Goal: Task Accomplishment & Management: Complete application form

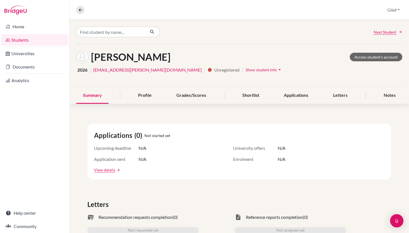
click at [245, 69] on span "Show student info" at bounding box center [260, 70] width 31 height 5
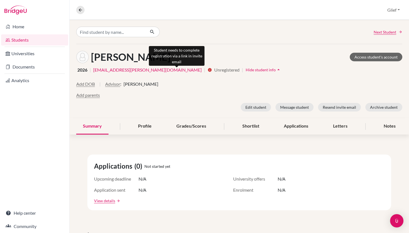
click at [207, 71] on icon "info" at bounding box center [209, 70] width 4 height 4
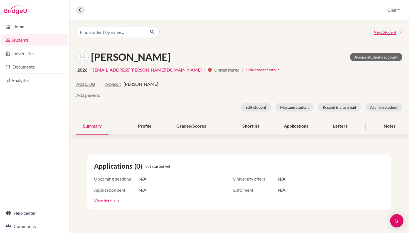
click at [186, 93] on div "Add parents" at bounding box center [239, 95] width 326 height 7
click at [82, 10] on icon at bounding box center [80, 10] width 5 height 5
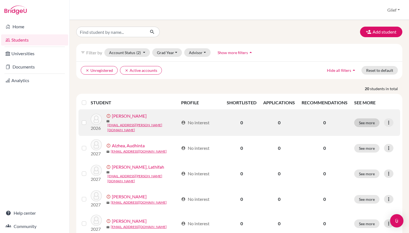
click at [371, 121] on button "See more" at bounding box center [366, 123] width 25 height 9
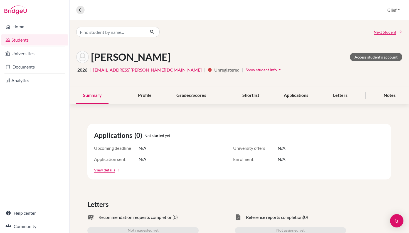
click at [245, 71] on span "Show student info" at bounding box center [260, 70] width 31 height 5
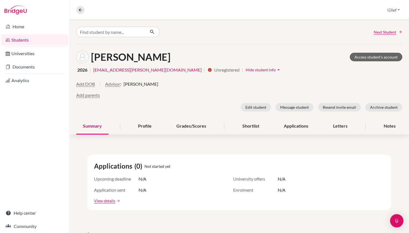
click at [139, 85] on span "[PERSON_NAME]" at bounding box center [140, 84] width 35 height 7
click at [260, 108] on button "Edit student" at bounding box center [255, 107] width 30 height 9
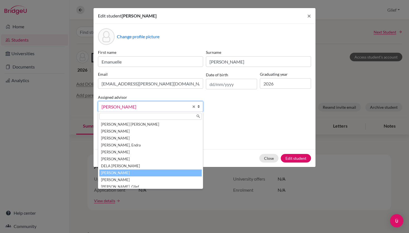
click at [198, 109] on b at bounding box center [200, 107] width 6 height 10
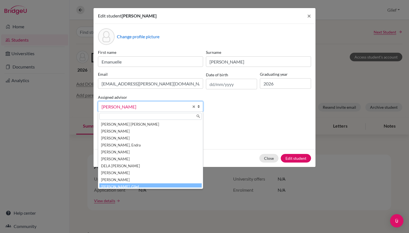
scroll to position [3, 0]
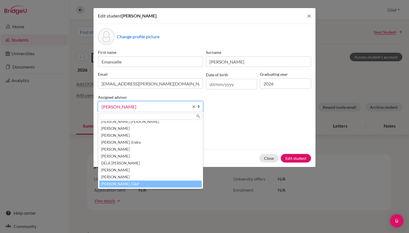
click at [128, 184] on li "[PERSON_NAME], Glief" at bounding box center [150, 184] width 102 height 7
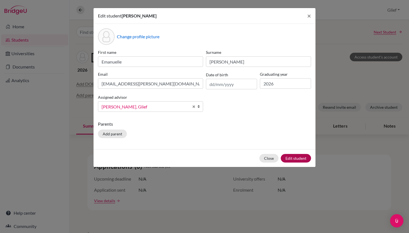
click at [295, 159] on button "Edit student" at bounding box center [295, 158] width 30 height 9
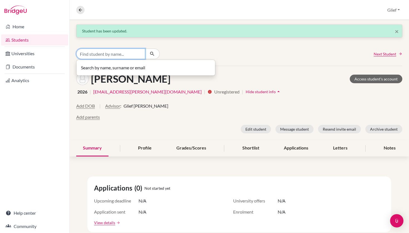
click at [140, 54] on input "Find student by name..." at bounding box center [110, 54] width 69 height 11
click at [196, 41] on div "× Student has been updated." at bounding box center [238, 31] width 339 height 22
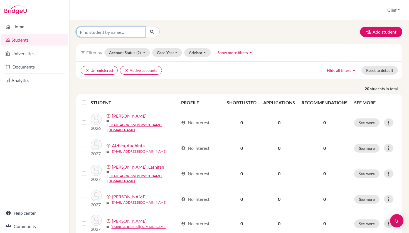
click at [119, 32] on input "Find student by name..." at bounding box center [110, 32] width 69 height 11
type input "[EMAIL_ADDRESS][DOMAIN_NAME]"
click at [130, 34] on input "[EMAIL_ADDRESS][DOMAIN_NAME]" at bounding box center [110, 32] width 69 height 11
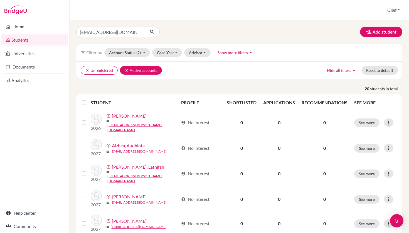
click at [145, 71] on button "clear Active accounts" at bounding box center [141, 70] width 42 height 9
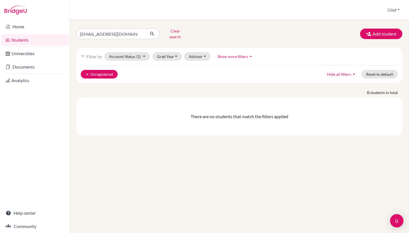
click at [89, 70] on button "clear Unregistered" at bounding box center [99, 74] width 37 height 9
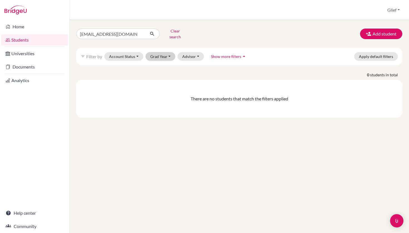
click at [172, 52] on button "Grad Year" at bounding box center [160, 56] width 30 height 9
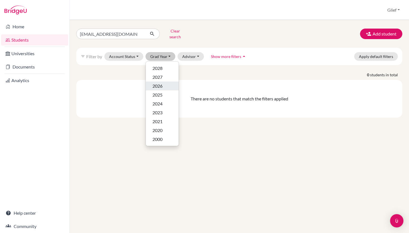
click at [164, 83] on div "2026" at bounding box center [161, 86] width 19 height 7
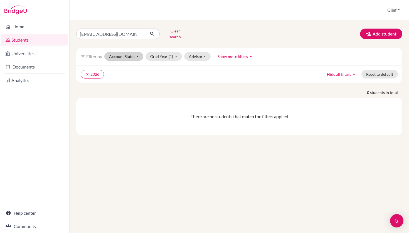
click at [134, 53] on button "Account Status" at bounding box center [123, 56] width 39 height 9
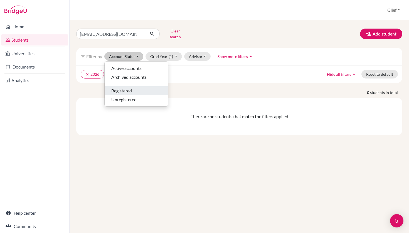
click at [128, 88] on span "Registered" at bounding box center [121, 91] width 21 height 7
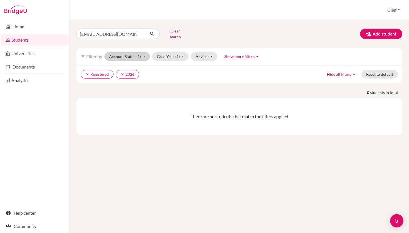
click at [134, 54] on button "Account Status (1)" at bounding box center [127, 56] width 46 height 9
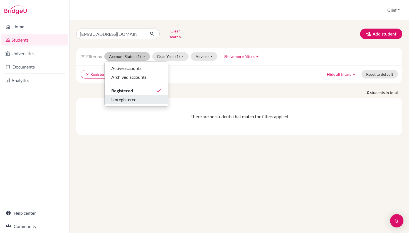
click at [135, 96] on span "Unregistered" at bounding box center [123, 99] width 25 height 7
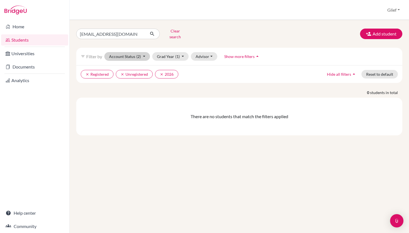
click at [138, 54] on span "(2)" at bounding box center [138, 56] width 4 height 5
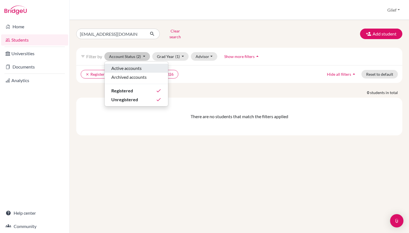
click at [141, 66] on span "Active accounts" at bounding box center [126, 68] width 30 height 7
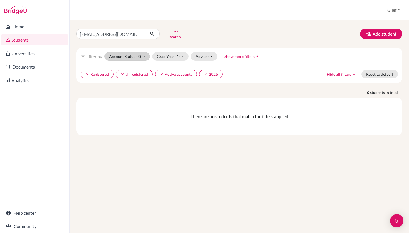
click at [141, 55] on button "Account Status (3)" at bounding box center [127, 56] width 46 height 9
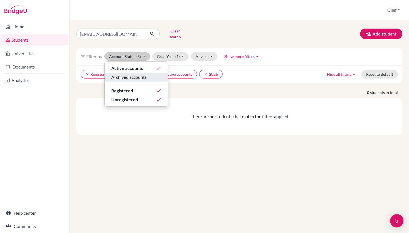
click at [146, 75] on span "Archived accounts" at bounding box center [128, 77] width 35 height 7
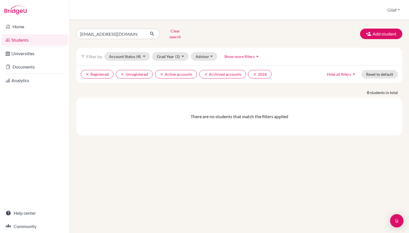
click at [171, 31] on button "Clear search" at bounding box center [175, 34] width 31 height 14
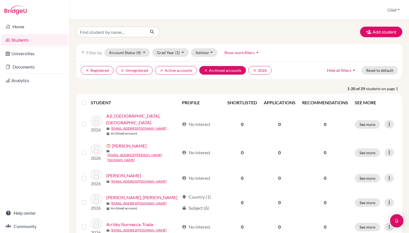
click at [205, 71] on icon "clear" at bounding box center [206, 71] width 4 height 4
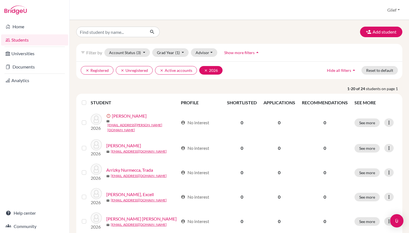
click at [203, 70] on button "clear 2026" at bounding box center [210, 70] width 23 height 9
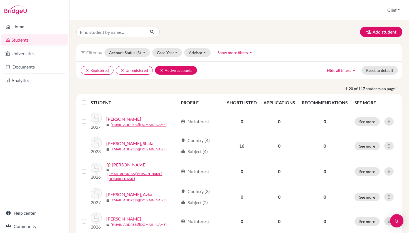
click at [160, 70] on icon "clear" at bounding box center [162, 71] width 4 height 4
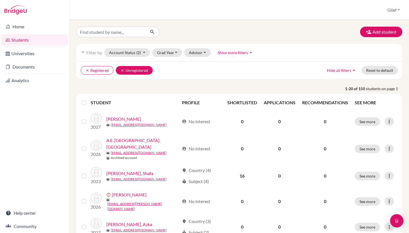
click at [124, 70] on icon "clear" at bounding box center [122, 71] width 4 height 4
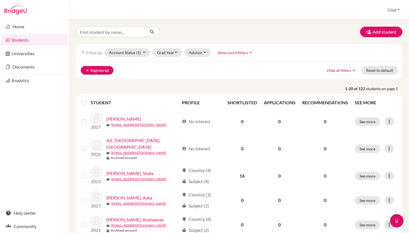
click at [89, 71] on icon "clear" at bounding box center [87, 71] width 4 height 4
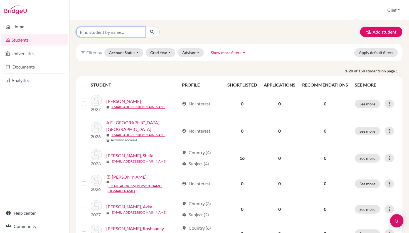
click at [113, 33] on input "Find student by name..." at bounding box center [110, 32] width 69 height 11
paste input "[EMAIL_ADDRESS][DOMAIN_NAME]"
type input "[EMAIL_ADDRESS][DOMAIN_NAME]"
click at [152, 32] on button "submit" at bounding box center [152, 32] width 15 height 11
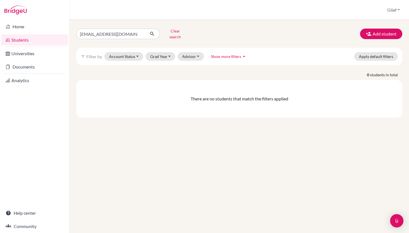
click at [230, 54] on span "Show more filters" at bounding box center [226, 56] width 30 height 5
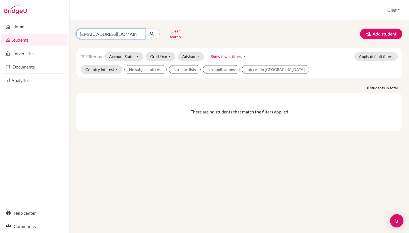
click at [98, 32] on input "[EMAIL_ADDRESS][DOMAIN_NAME]" at bounding box center [110, 34] width 69 height 11
type input "[EMAIL_ADDRESS][DOMAIN_NAME]"
click at [152, 32] on button "submit" at bounding box center [152, 34] width 15 height 11
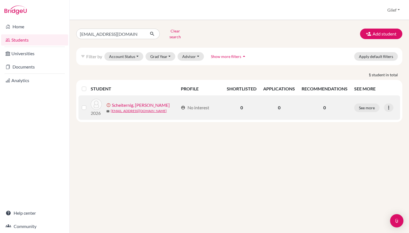
click at [88, 105] on label at bounding box center [88, 105] width 0 height 0
click at [0, 0] on input "checkbox" at bounding box center [0, 0] width 0 height 0
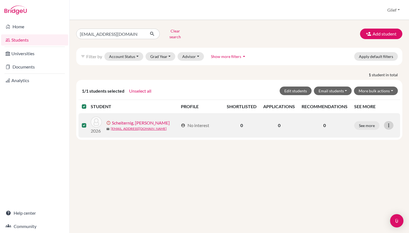
click at [390, 123] on icon at bounding box center [389, 126] width 6 height 6
click at [371, 133] on button "Edit student" at bounding box center [368, 137] width 50 height 9
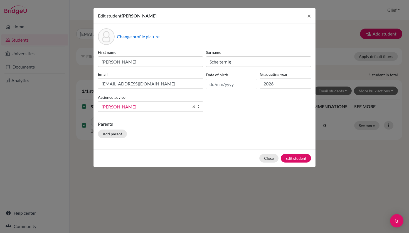
click at [200, 105] on b at bounding box center [200, 107] width 6 height 10
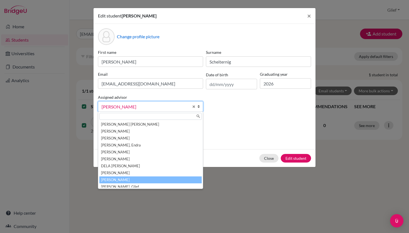
scroll to position [3, 0]
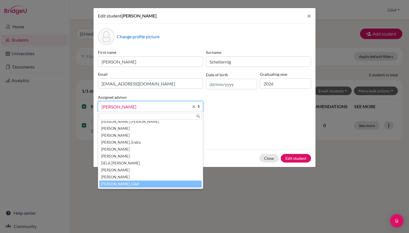
click at [125, 186] on li "[PERSON_NAME], Glief" at bounding box center [150, 184] width 102 height 7
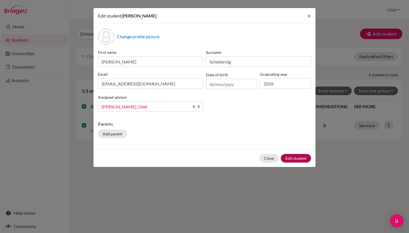
click at [295, 158] on button "Edit student" at bounding box center [295, 158] width 30 height 9
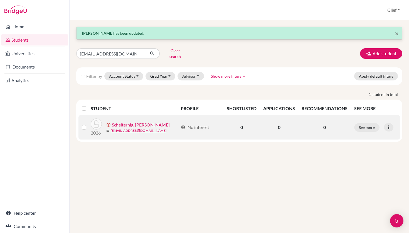
click at [148, 122] on link "Scheiternig, [PERSON_NAME]" at bounding box center [141, 125] width 58 height 7
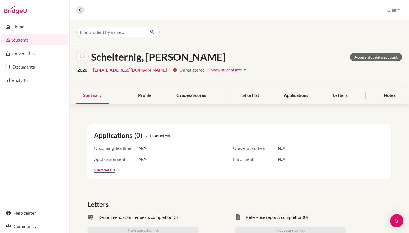
click at [242, 68] on span "Show student info" at bounding box center [226, 70] width 31 height 5
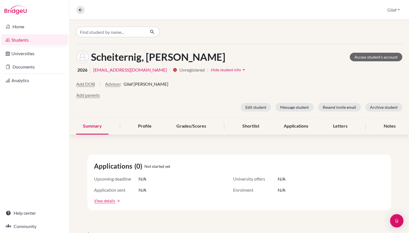
click at [267, 68] on div "2026 | [EMAIL_ADDRESS][DOMAIN_NAME] | info Unregistered | Hide student info arr…" at bounding box center [239, 70] width 326 height 9
click at [81, 11] on icon at bounding box center [80, 10] width 5 height 5
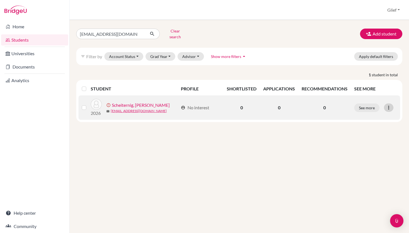
click at [390, 105] on icon at bounding box center [389, 108] width 6 height 6
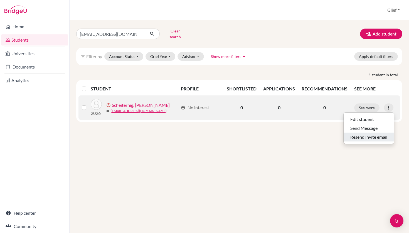
click at [377, 133] on button "Resend invite email" at bounding box center [368, 137] width 50 height 9
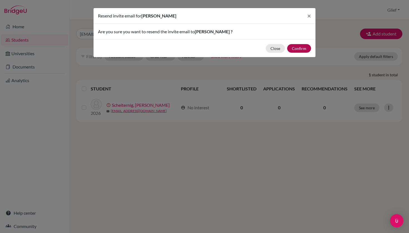
click at [304, 48] on button "Confirm" at bounding box center [299, 48] width 24 height 9
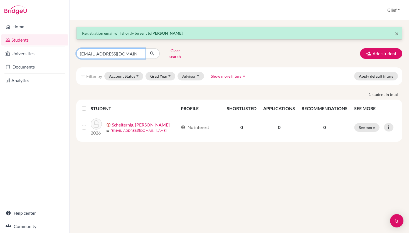
click at [137, 52] on input "[EMAIL_ADDRESS][DOMAIN_NAME]" at bounding box center [110, 53] width 69 height 11
click at [173, 51] on button "Clear search" at bounding box center [175, 53] width 31 height 14
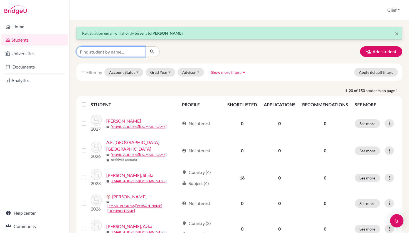
click at [125, 53] on input "Find student by name..." at bounding box center [110, 51] width 69 height 11
type input "[EMAIL_ADDRESS][PERSON_NAME][DOMAIN_NAME]"
click at [152, 52] on button "submit" at bounding box center [152, 51] width 15 height 11
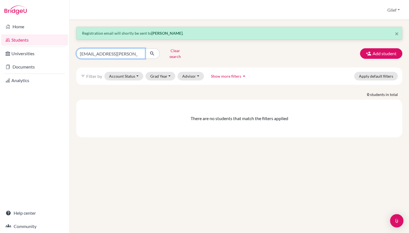
click at [129, 53] on input "[EMAIL_ADDRESS][PERSON_NAME][DOMAIN_NAME]" at bounding box center [110, 53] width 69 height 11
click at [95, 53] on input "[EMAIL_ADDRESS][PERSON_NAME][DOMAIN_NAME]" at bounding box center [110, 53] width 69 height 11
type input "[EMAIL_ADDRESS][DOMAIN_NAME]"
click at [152, 52] on button "submit" at bounding box center [152, 53] width 15 height 11
click at [93, 53] on input "[EMAIL_ADDRESS][DOMAIN_NAME]" at bounding box center [110, 53] width 69 height 11
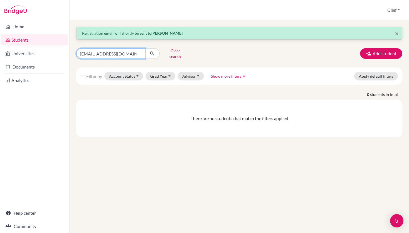
type input "[EMAIL_ADDRESS][PERSON_NAME][DOMAIN_NAME]"
click at [152, 52] on button "submit" at bounding box center [152, 53] width 15 height 11
click at [111, 51] on input "[EMAIL_ADDRESS][PERSON_NAME][DOMAIN_NAME]" at bounding box center [110, 53] width 69 height 11
click at [175, 52] on button "Clear search" at bounding box center [175, 53] width 31 height 14
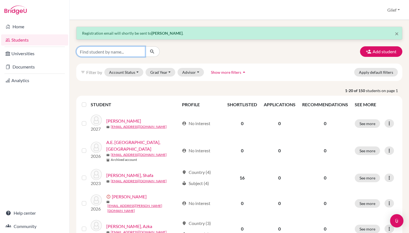
click at [124, 53] on input "Find student by name..." at bounding box center [110, 51] width 69 height 11
paste input "[EMAIL_ADDRESS][PERSON_NAME][DOMAIN_NAME]"
type input "[EMAIL_ADDRESS][PERSON_NAME][DOMAIN_NAME]"
click at [154, 51] on icon "submit" at bounding box center [152, 52] width 6 height 6
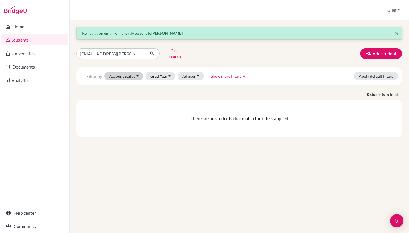
click at [140, 72] on button "Account Status" at bounding box center [123, 76] width 39 height 9
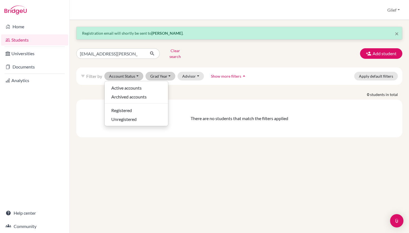
click at [155, 72] on button "Grad Year" at bounding box center [160, 76] width 30 height 9
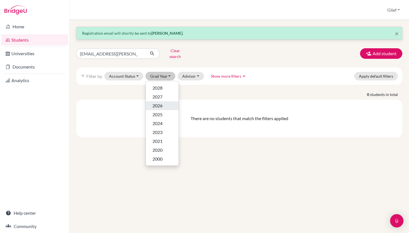
click at [161, 103] on span "2026" at bounding box center [157, 106] width 10 height 7
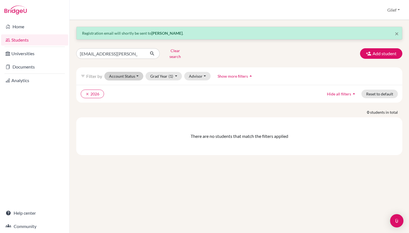
click at [141, 73] on button "Account Status" at bounding box center [123, 76] width 39 height 9
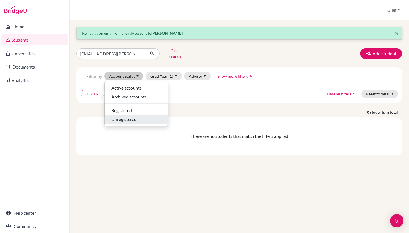
click at [130, 116] on span "Unregistered" at bounding box center [123, 119] width 25 height 7
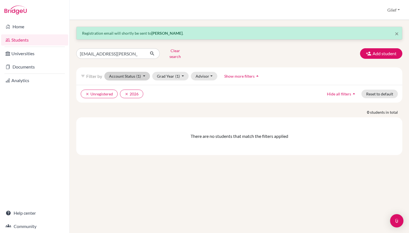
click at [125, 72] on button "Account Status (1)" at bounding box center [127, 76] width 46 height 9
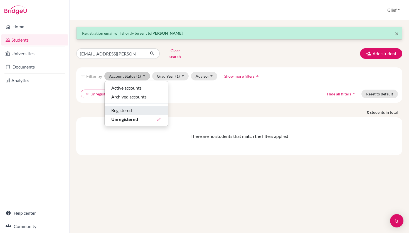
click at [131, 107] on span "Registered" at bounding box center [121, 110] width 21 height 7
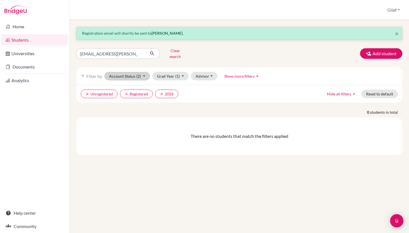
click at [133, 72] on button "Account Status (2)" at bounding box center [127, 76] width 46 height 9
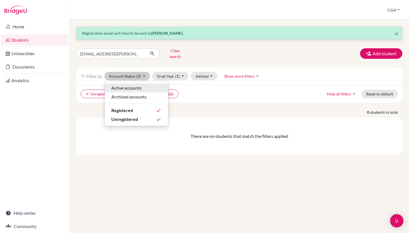
click at [138, 84] on button "Active accounts" at bounding box center [136, 88] width 63 height 9
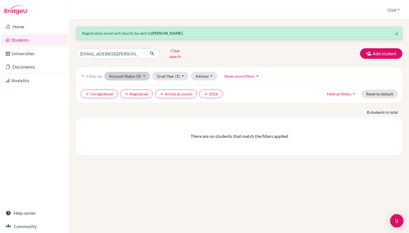
click at [136, 74] on button "Account Status (3)" at bounding box center [127, 76] width 46 height 9
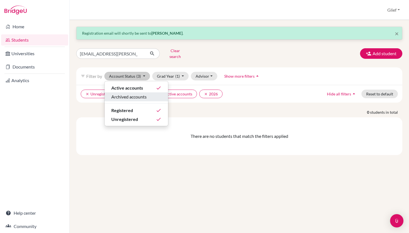
click at [140, 94] on span "Archived accounts" at bounding box center [128, 97] width 35 height 7
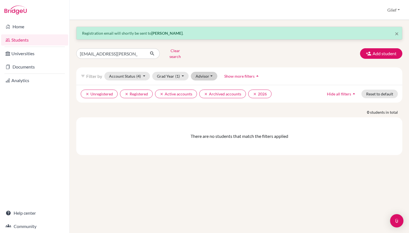
click at [211, 72] on button "Advisor" at bounding box center [204, 76] width 26 height 9
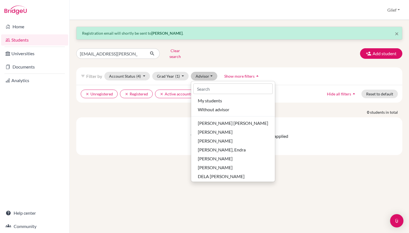
click at [282, 68] on div "filter_list Filter by Account Status (4) Active accounts done Archived accounts…" at bounding box center [239, 77] width 326 height 18
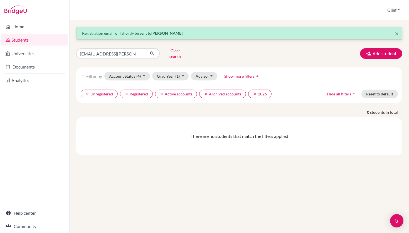
click at [300, 79] on div "filter_list Filter by Account Status (4) Active accounts done Archived accounts…" at bounding box center [239, 77] width 326 height 18
click at [173, 51] on button "Clear search" at bounding box center [175, 53] width 31 height 14
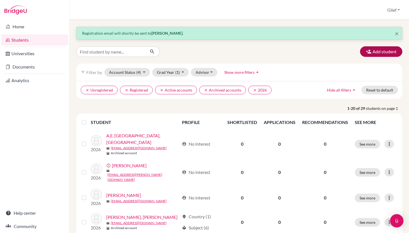
click at [371, 54] on button "Add student" at bounding box center [381, 51] width 42 height 11
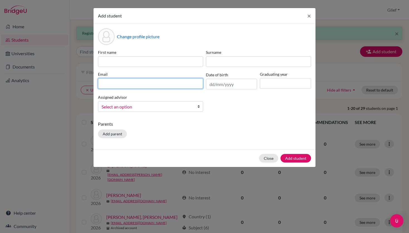
paste input "[EMAIL_ADDRESS][PERSON_NAME][DOMAIN_NAME]"
type input "[EMAIL_ADDRESS][PERSON_NAME][DOMAIN_NAME]"
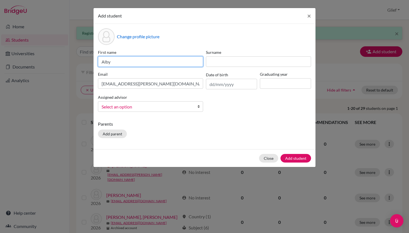
type input "Alby"
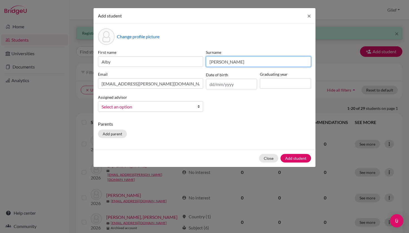
type input "[PERSON_NAME]"
click at [175, 105] on span "Select an option" at bounding box center [146, 106] width 91 height 7
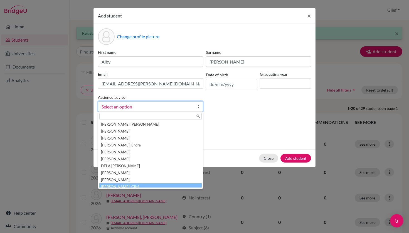
scroll to position [3, 0]
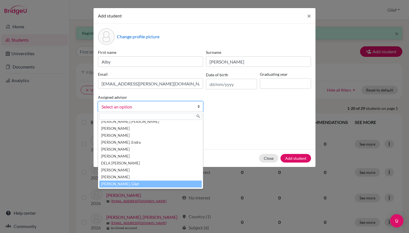
click at [138, 185] on li "[PERSON_NAME], Glief" at bounding box center [150, 184] width 102 height 7
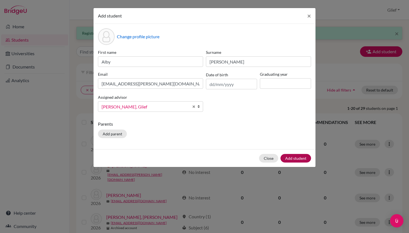
click at [295, 159] on button "Add student" at bounding box center [295, 158] width 31 height 9
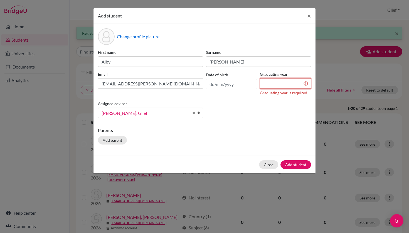
click at [273, 79] on input at bounding box center [285, 83] width 51 height 11
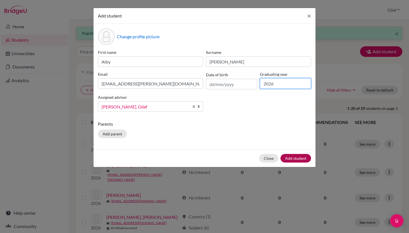
type input "2026"
click at [299, 161] on button "Add student" at bounding box center [295, 158] width 31 height 9
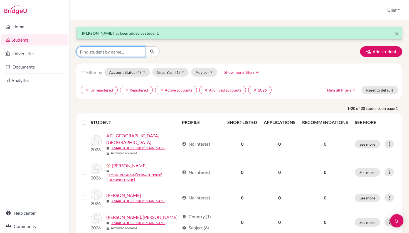
click at [132, 52] on input "Find student by name..." at bounding box center [110, 51] width 69 height 11
paste input "[EMAIL_ADDRESS][PERSON_NAME][DOMAIN_NAME]"
type input "[EMAIL_ADDRESS][PERSON_NAME][DOMAIN_NAME]"
click at [152, 52] on button "submit" at bounding box center [152, 51] width 15 height 11
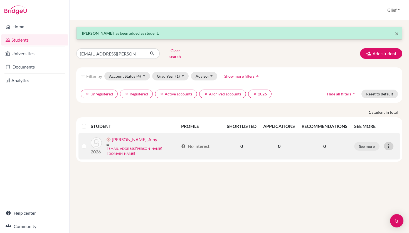
click at [388, 144] on icon at bounding box center [389, 147] width 6 height 6
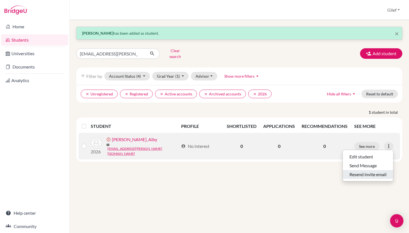
click at [382, 173] on button "Resend invite email" at bounding box center [367, 174] width 50 height 9
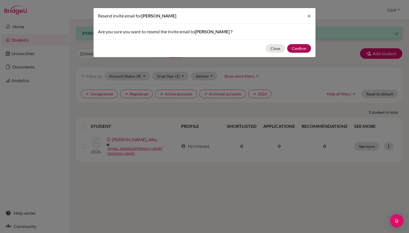
click at [306, 51] on button "Confirm" at bounding box center [299, 48] width 24 height 9
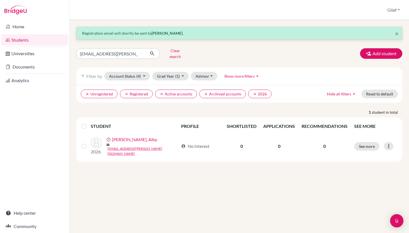
click at [255, 58] on div "× Registration email will shortly be sent to [PERSON_NAME] . [EMAIL_ADDRESS][PE…" at bounding box center [239, 94] width 326 height 135
click at [168, 110] on p "1 student in total" at bounding box center [239, 113] width 334 height 6
click at [27, 23] on link "Home" at bounding box center [34, 26] width 67 height 11
